Goal: Find specific page/section: Find specific page/section

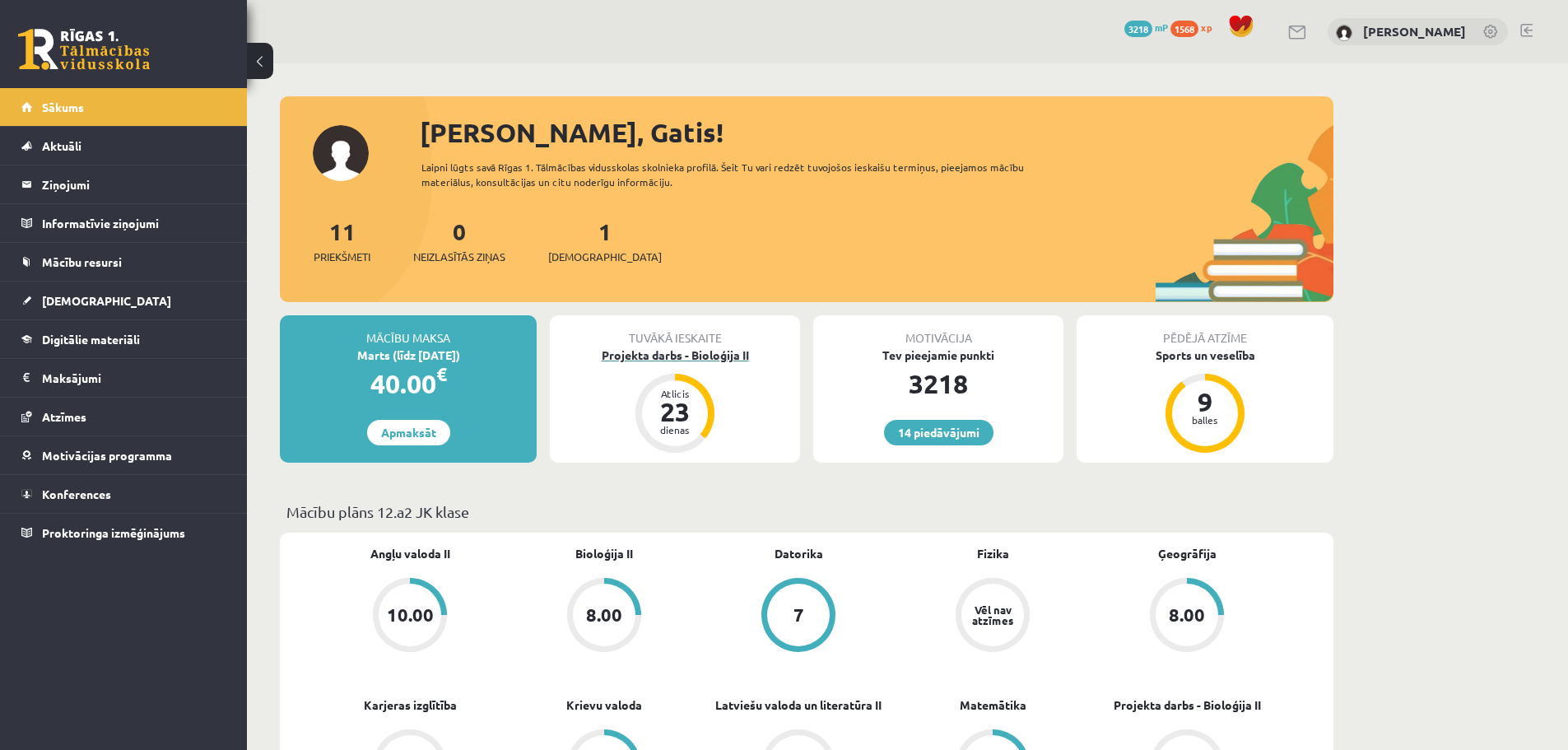
click at [666, 409] on div "23" at bounding box center [674, 411] width 50 height 27
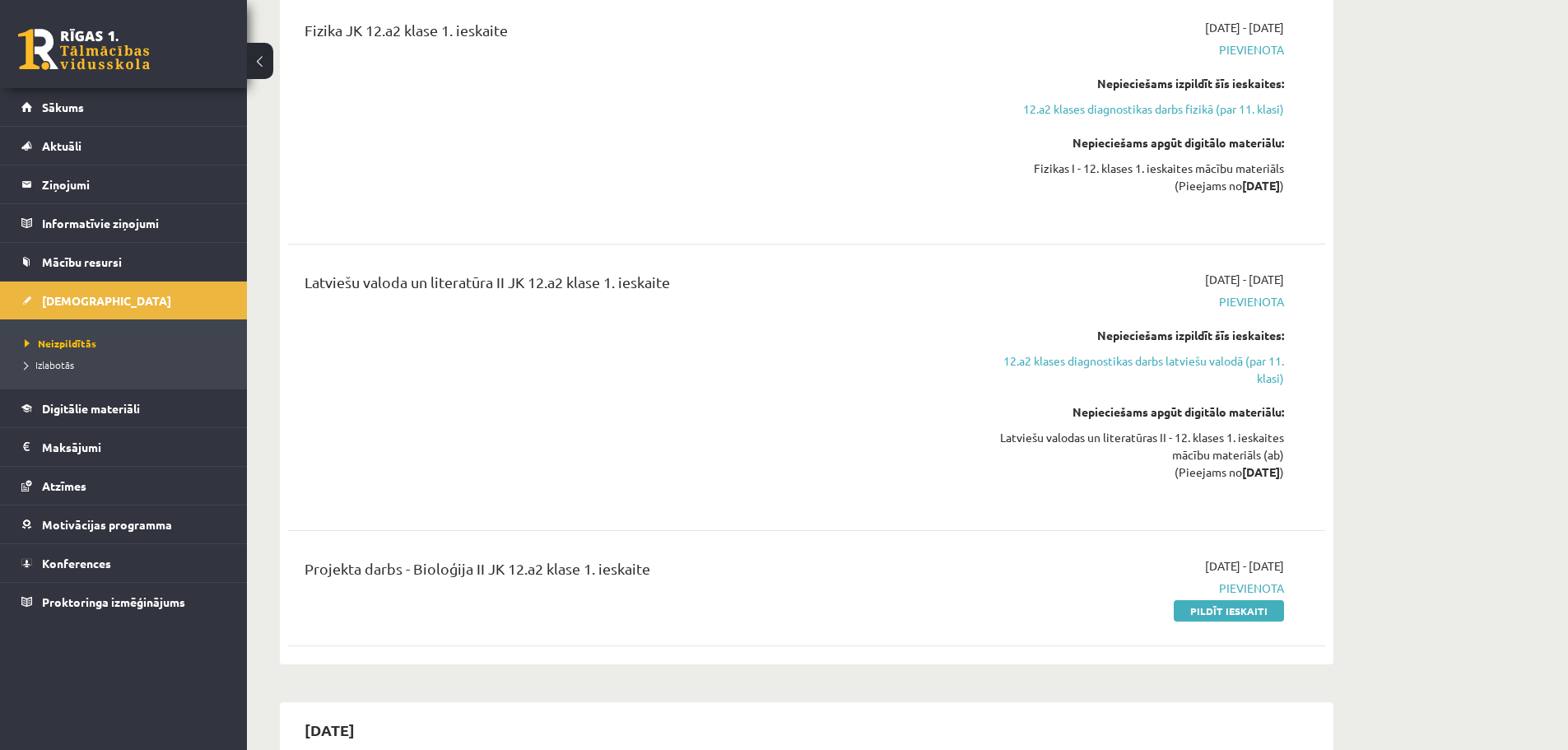
scroll to position [494, 0]
